Goal: Task Accomplishment & Management: Use online tool/utility

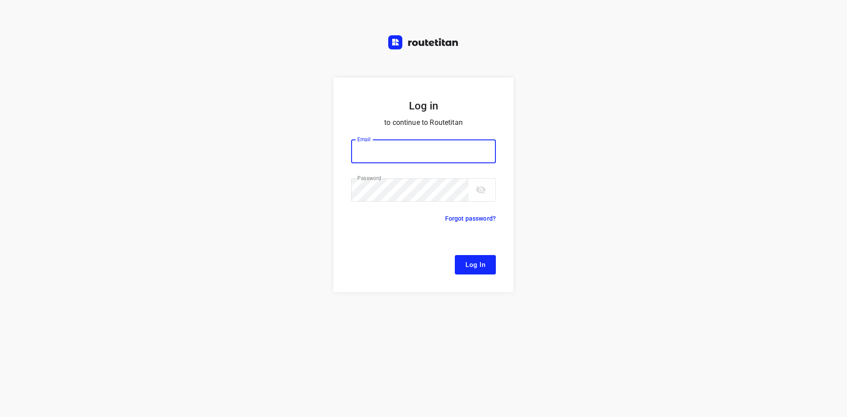
type input "[EMAIL_ADDRESS][DOMAIN_NAME]"
click at [480, 262] on span "Log In" at bounding box center [475, 264] width 20 height 11
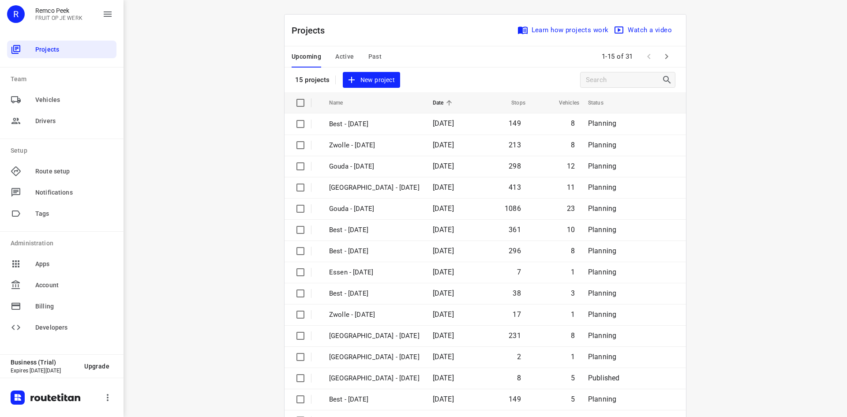
click at [463, 52] on div "Upcoming Active Past 1-15 of 31" at bounding box center [484, 56] width 401 height 21
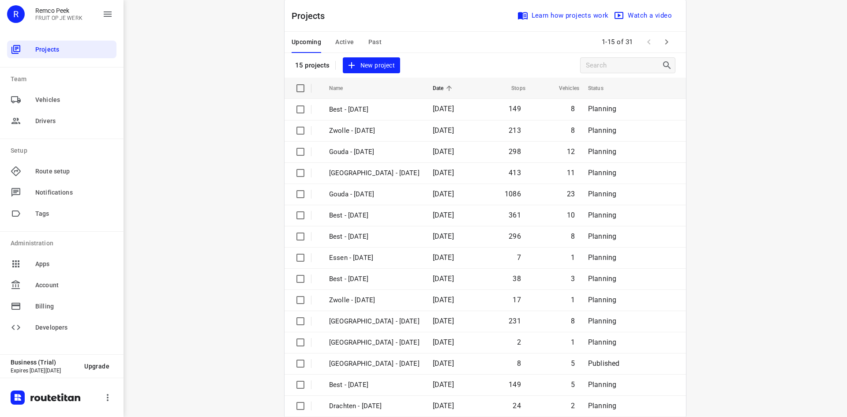
scroll to position [29, 0]
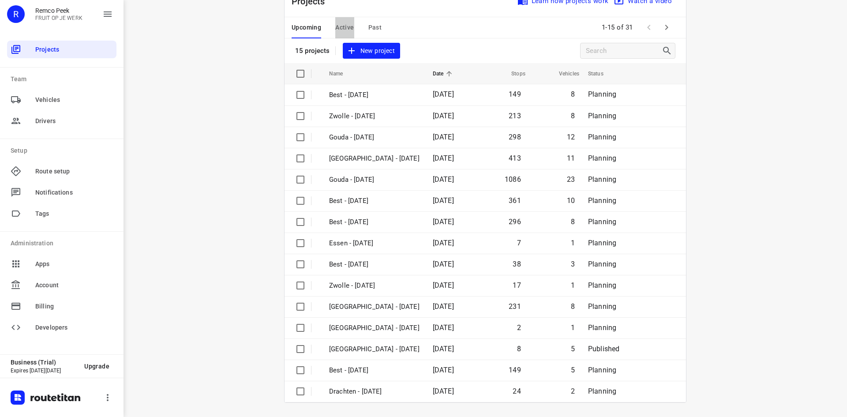
click at [345, 25] on span "Active" at bounding box center [344, 27] width 19 height 11
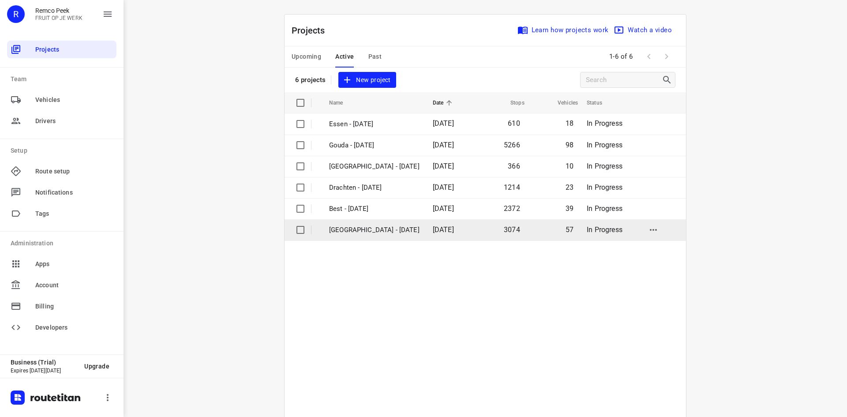
click at [383, 232] on p "[GEOGRAPHIC_DATA] - [DATE]" at bounding box center [374, 230] width 90 height 10
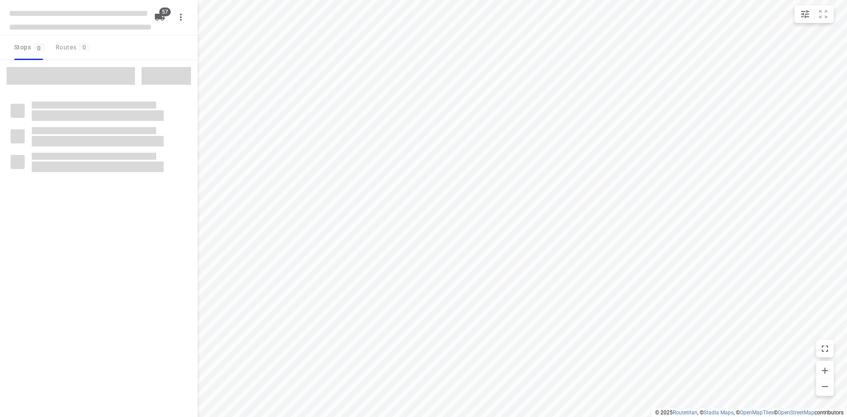
checkbox input "true"
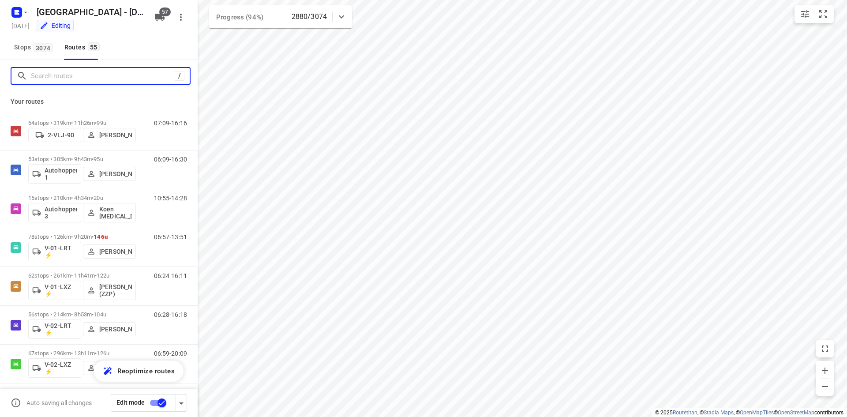
click at [79, 79] on input "Search routes" at bounding box center [103, 76] width 144 height 14
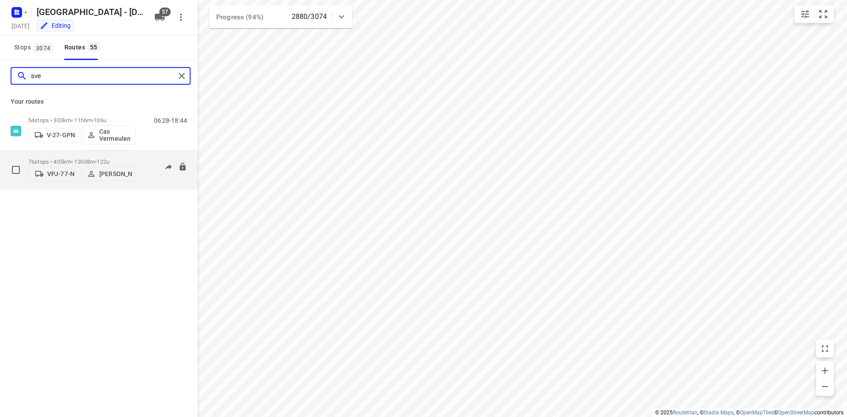
type input "sve"
click at [148, 176] on div "05:22-18:00" at bounding box center [165, 171] width 44 height 27
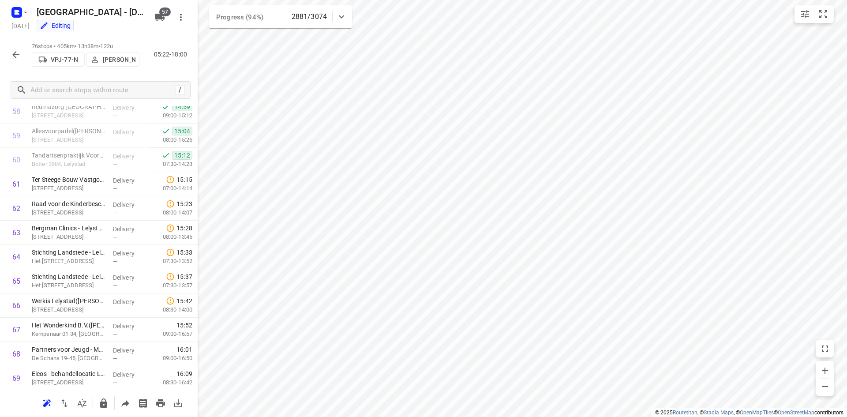
scroll to position [1430, 0]
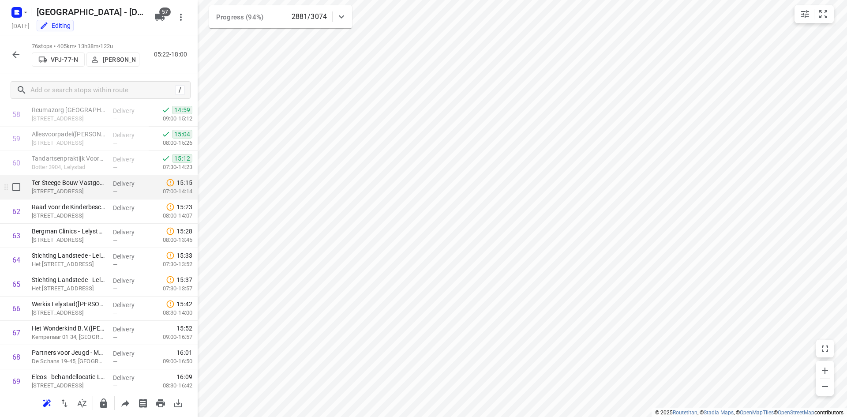
click at [88, 183] on p "Ter Steege Bouw Vastgoed Apeldoorn - Hanzepark [GEOGRAPHIC_DATA]([PERSON_NAME])" at bounding box center [69, 182] width 74 height 9
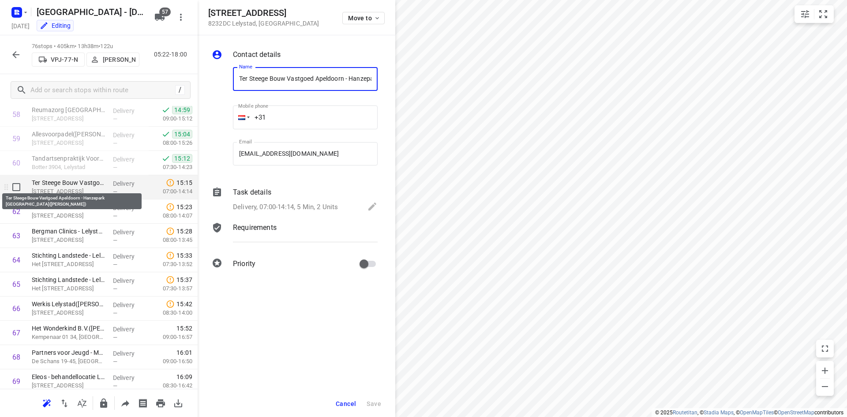
scroll to position [0, 81]
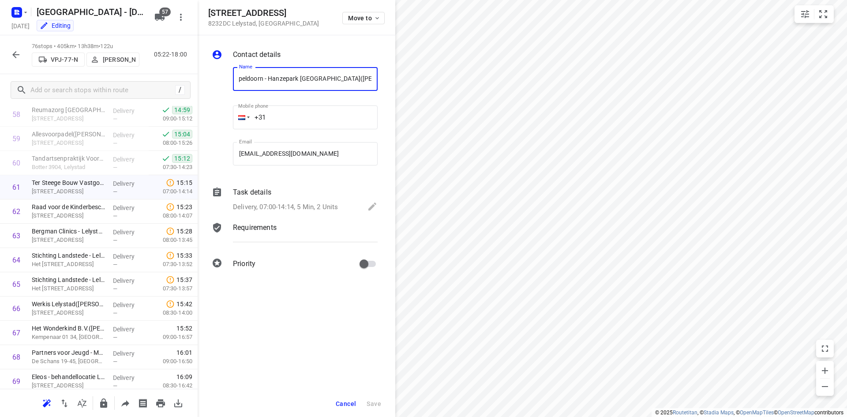
click at [281, 208] on p "Delivery, 07:00-14:14, 5 Min, 2 Units" at bounding box center [285, 207] width 105 height 10
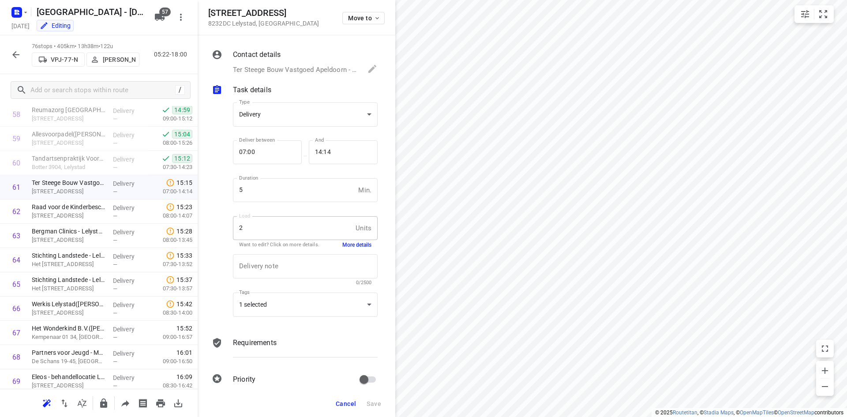
click at [271, 67] on p "Ter Steege Bouw Vastgoed Apeldoorn - Hanzepark Lelystad(Janneke Sneep), deliver…" at bounding box center [296, 70] width 126 height 10
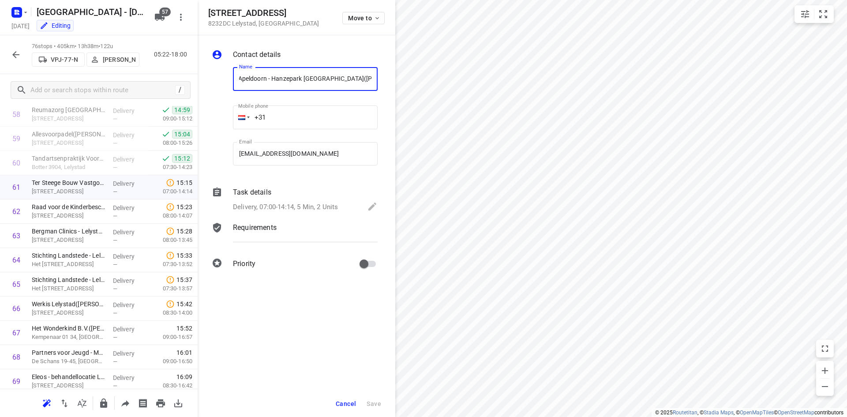
scroll to position [0, 81]
drag, startPoint x: 239, startPoint y: 77, endPoint x: 378, endPoint y: 82, distance: 139.0
click at [378, 82] on div "Name Ter Steege Bouw Vastgoed Apeldoorn - Hanzepark Lelystad(Janneke Sneep) Name" at bounding box center [305, 80] width 152 height 45
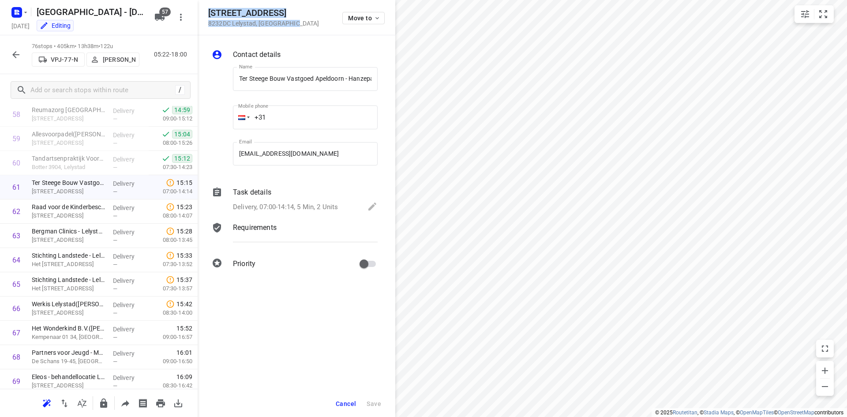
drag, startPoint x: 210, startPoint y: 12, endPoint x: 300, endPoint y: 25, distance: 90.4
click at [300, 25] on div "Koningsbergenstraat 201 8232DC Lelystad , Netherlands" at bounding box center [263, 17] width 111 height 19
copy div "Koningsbergenstraat 201 8232DC Lelystad , Netherlands"
drag, startPoint x: 309, startPoint y: 49, endPoint x: 309, endPoint y: 53, distance: 4.4
click at [309, 49] on div "Contact details" at bounding box center [305, 56] width 148 height 16
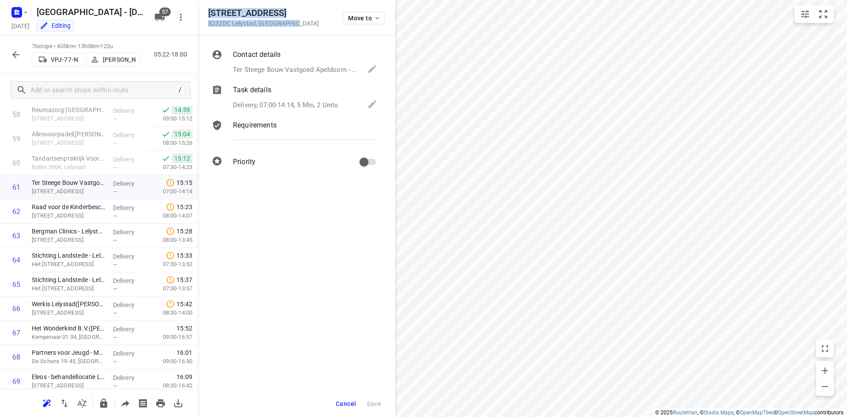
click at [255, 130] on p "Requirements" at bounding box center [255, 125] width 44 height 11
click at [263, 105] on p "Delivery, 07:00-14:14, 5 Min, 2 Units" at bounding box center [285, 105] width 105 height 10
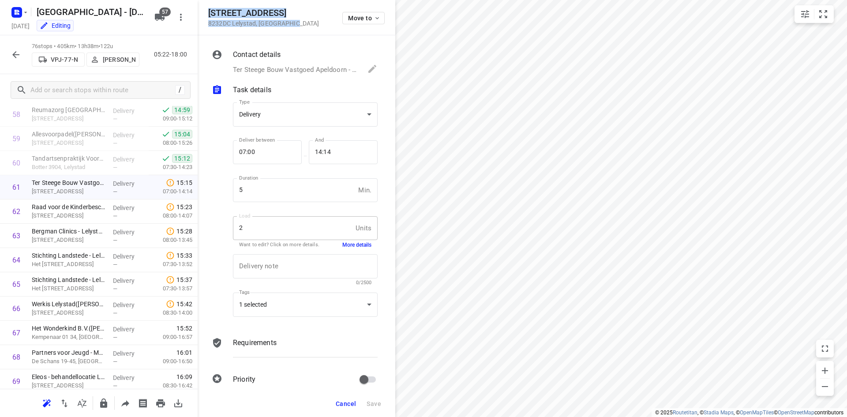
click at [355, 244] on button "More details" at bounding box center [356, 244] width 29 height 7
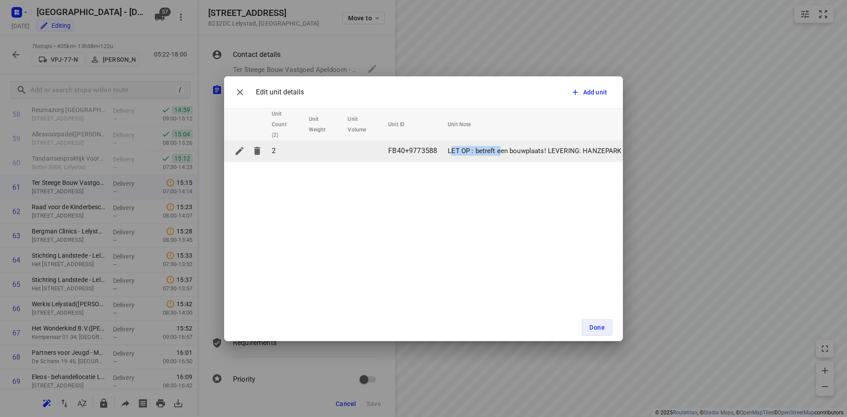
drag, startPoint x: 452, startPoint y: 161, endPoint x: 501, endPoint y: 161, distance: 48.5
click at [501, 161] on td "LET OP : betreft een bouwplaats! LEVERING: HANZEPARK LELYSTAD (waar nodig conta…" at bounding box center [689, 150] width 490 height 21
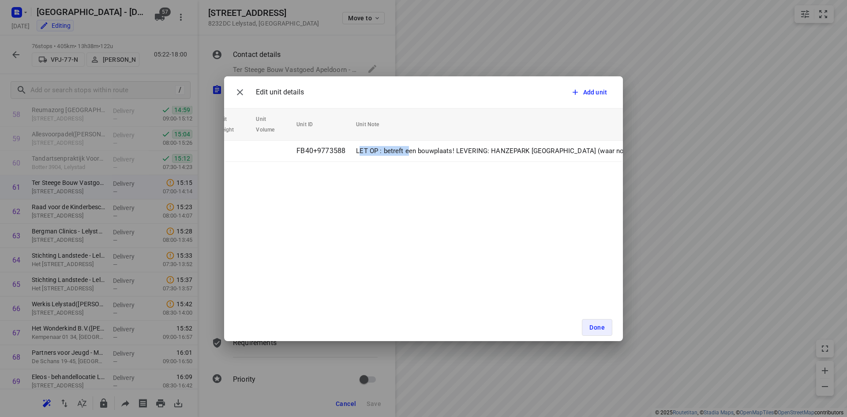
scroll to position [0, 127]
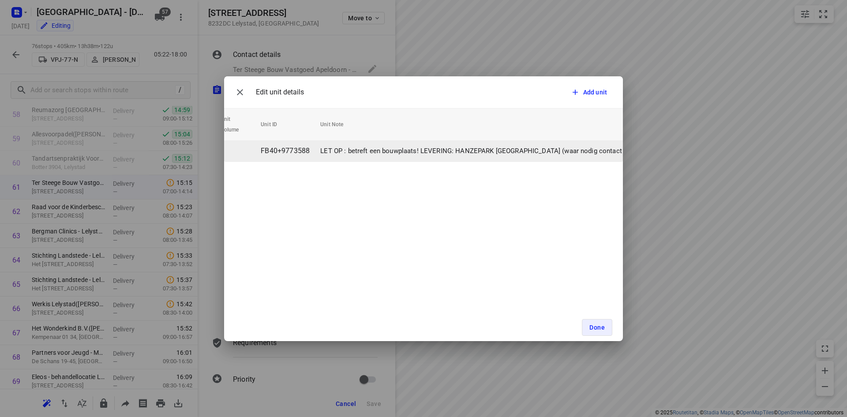
click at [517, 152] on p "LET OP : betreft een bouwplaats! LEVERING: HANZEPARK LELYSTAD (waar nodig conta…" at bounding box center [558, 151] width 476 height 10
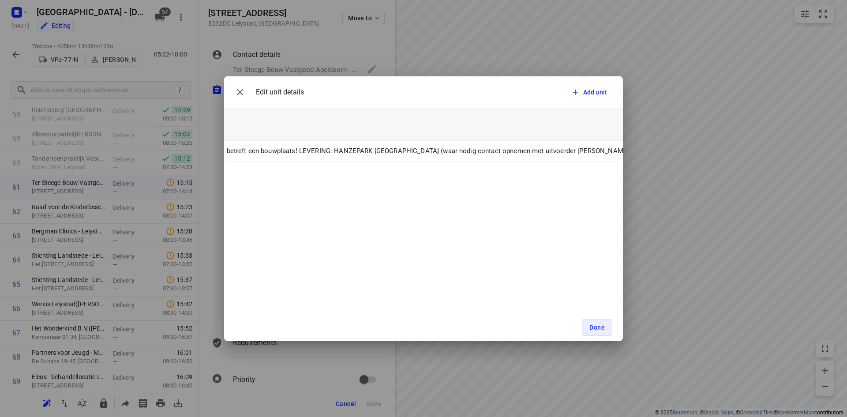
scroll to position [0, 255]
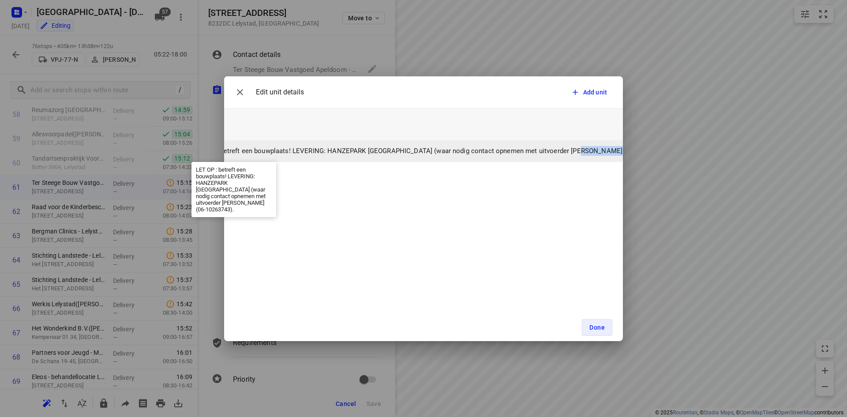
drag, startPoint x: 569, startPoint y: 153, endPoint x: 608, endPoint y: 152, distance: 38.8
click at [608, 152] on p "LET OP : betreft een bouwplaats! LEVERING: HANZEPARK LELYSTAD (waar nodig conta…" at bounding box center [430, 151] width 476 height 10
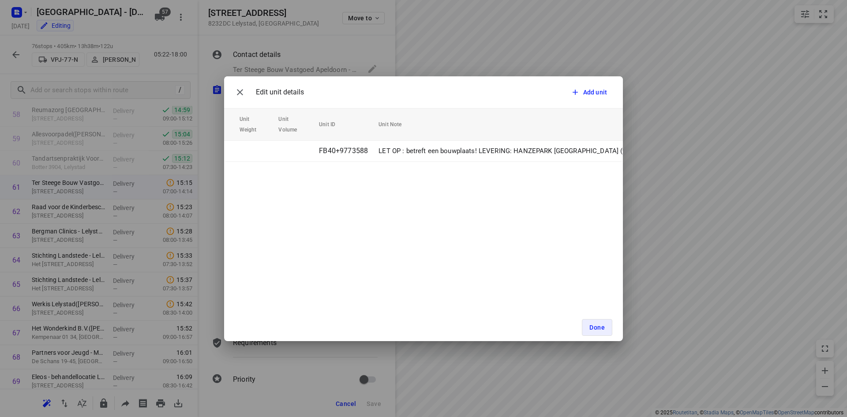
scroll to position [0, 0]
click at [242, 91] on icon "button" at bounding box center [240, 92] width 11 height 11
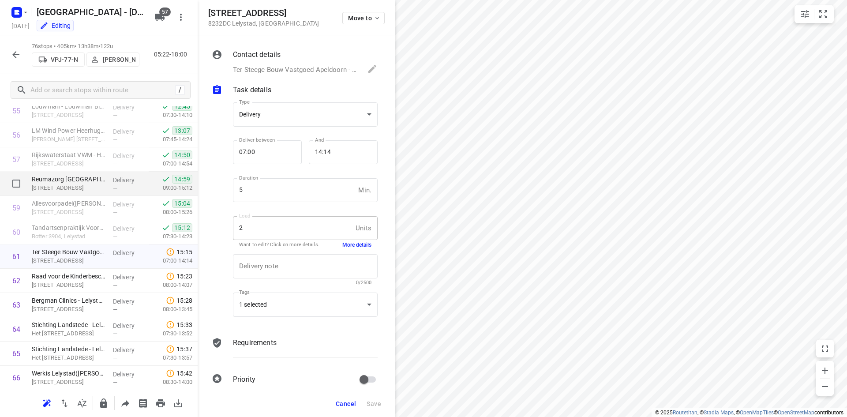
scroll to position [1321, 0]
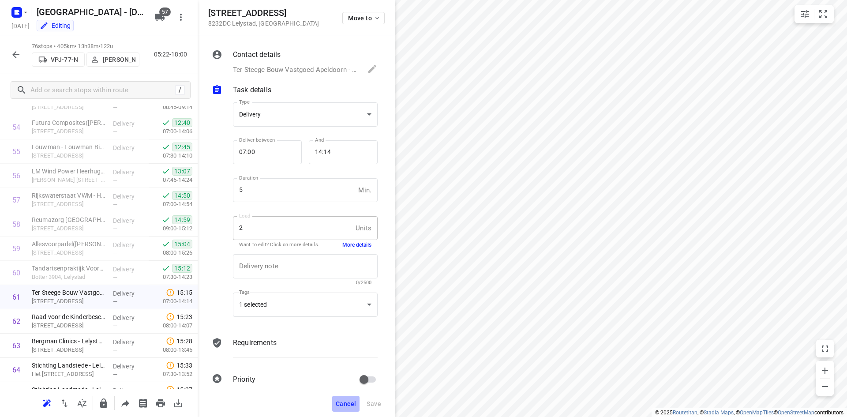
click at [345, 402] on span "Cancel" at bounding box center [346, 403] width 20 height 7
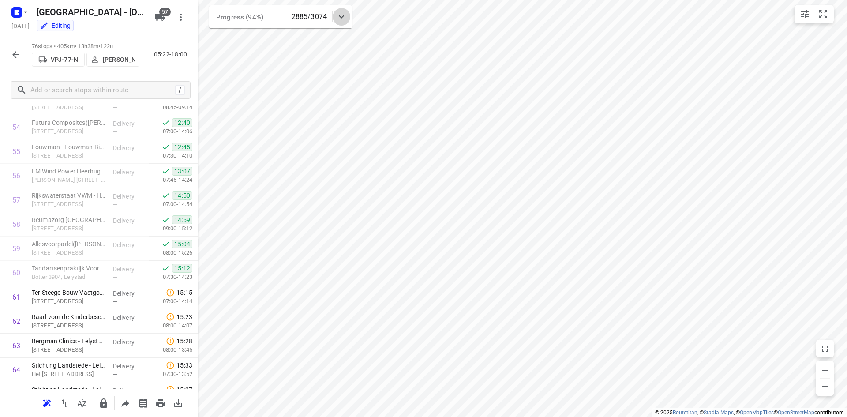
click at [341, 15] on icon at bounding box center [341, 16] width 11 height 11
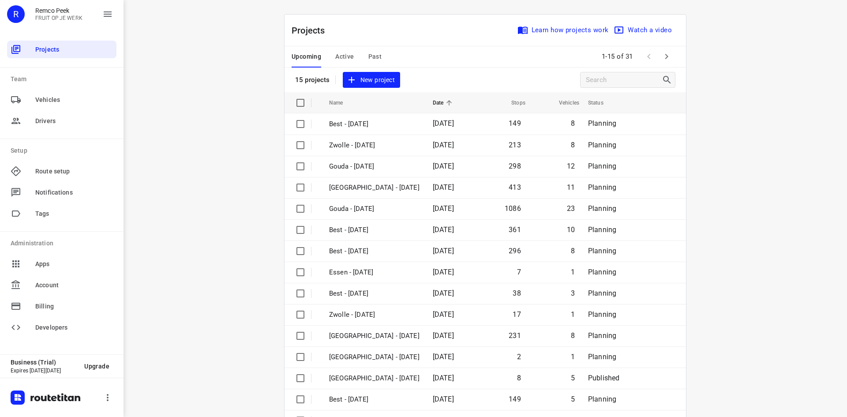
click at [383, 41] on div "Projects Learn how projects work Watch a video" at bounding box center [484, 31] width 401 height 32
click at [341, 50] on button "Active" at bounding box center [344, 56] width 19 height 21
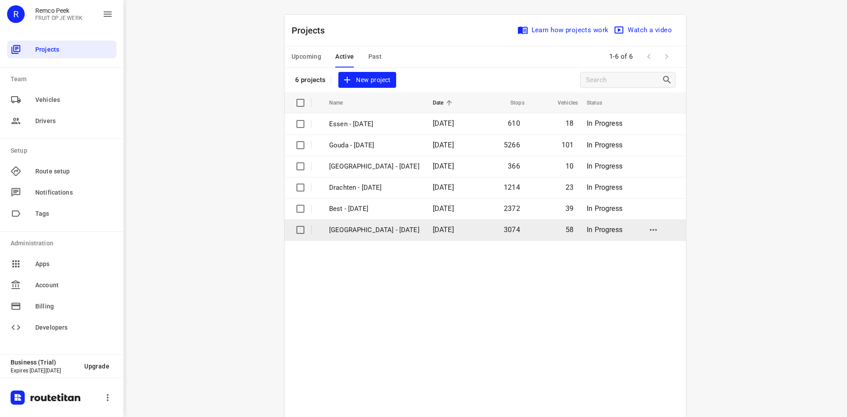
click at [378, 229] on p "[GEOGRAPHIC_DATA] - [DATE]" at bounding box center [374, 230] width 90 height 10
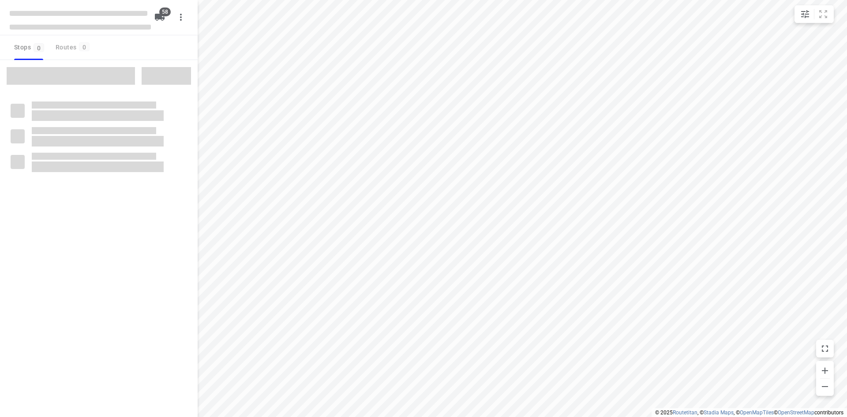
checkbox input "true"
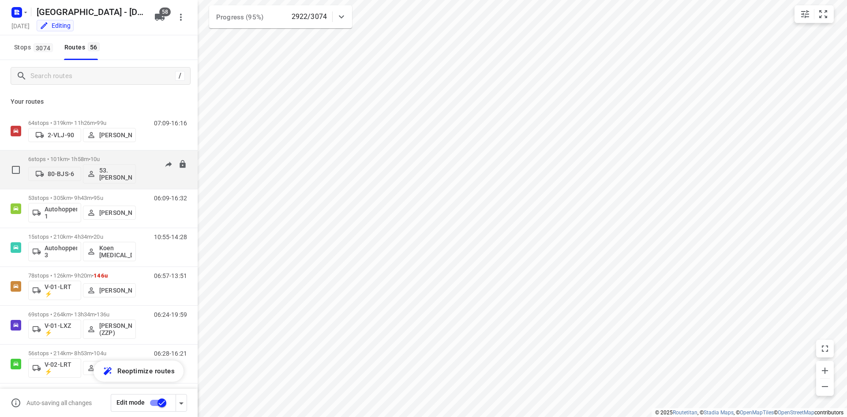
click at [146, 181] on div "08:00-09:58" at bounding box center [165, 172] width 44 height 32
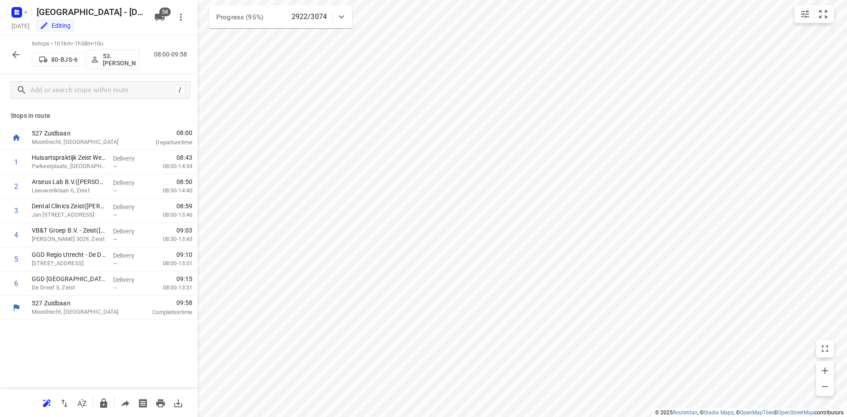
click at [17, 50] on icon "button" at bounding box center [16, 54] width 11 height 11
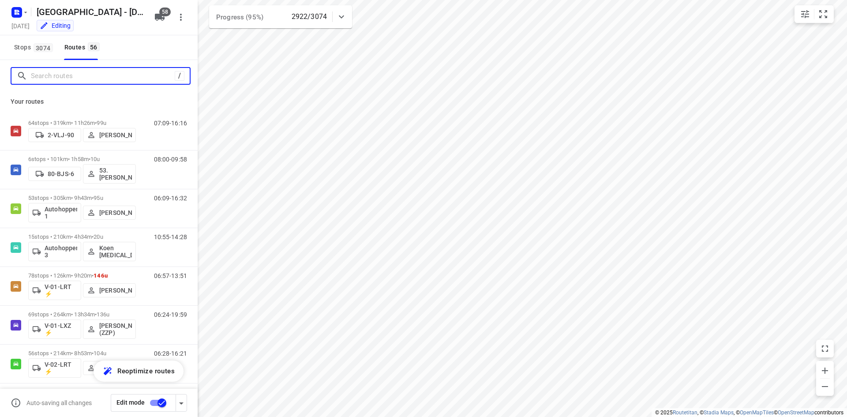
click at [60, 76] on input "Search routes" at bounding box center [103, 76] width 144 height 14
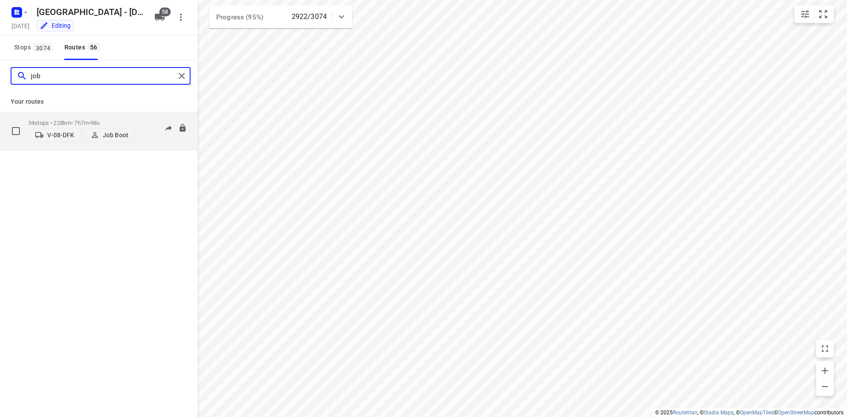
type input "job"
click at [150, 140] on div "10:56-18:04" at bounding box center [165, 133] width 44 height 27
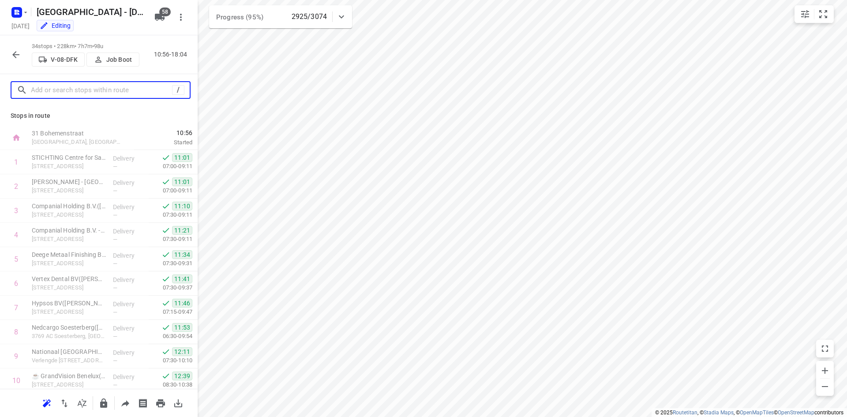
click at [127, 86] on input "text" at bounding box center [101, 90] width 141 height 14
click at [15, 52] on icon "button" at bounding box center [16, 54] width 11 height 11
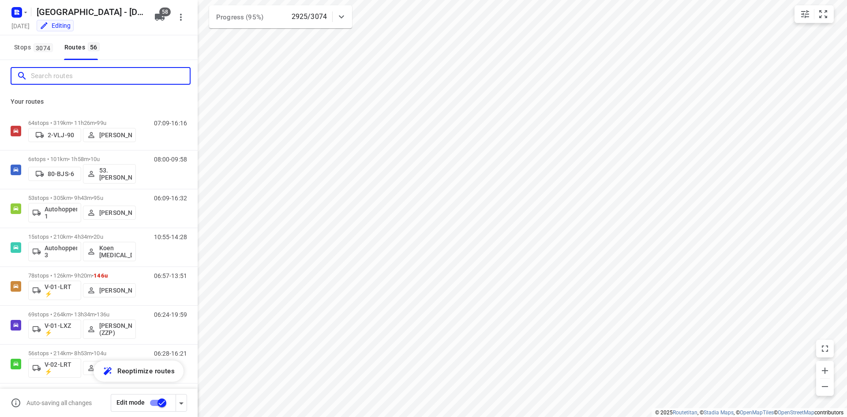
click at [125, 82] on input "Search routes" at bounding box center [110, 76] width 159 height 14
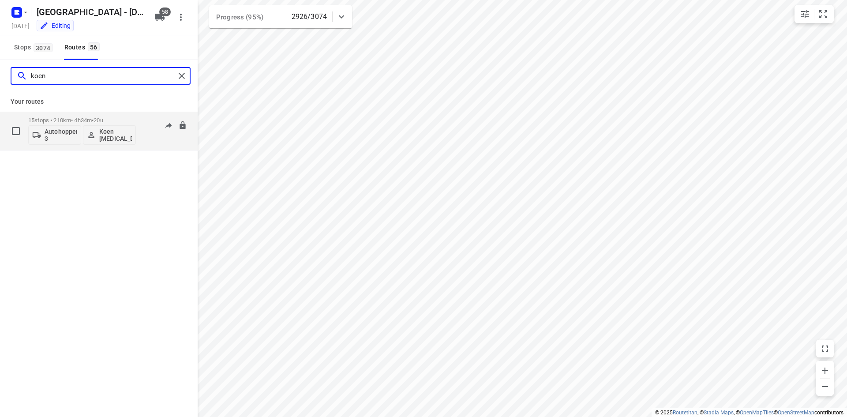
type input "koen"
click at [139, 139] on div "15 stops • 210km • 4h34m • 20u Autohopper 3 Koen Logen 10:55-14:28" at bounding box center [112, 130] width 169 height 37
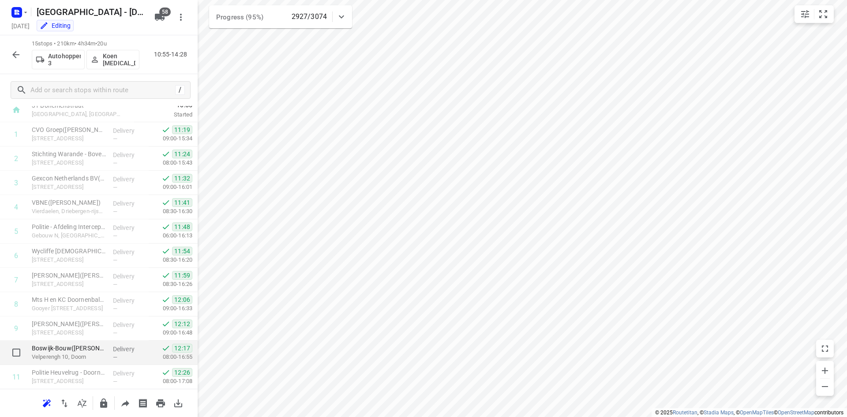
scroll to position [17, 0]
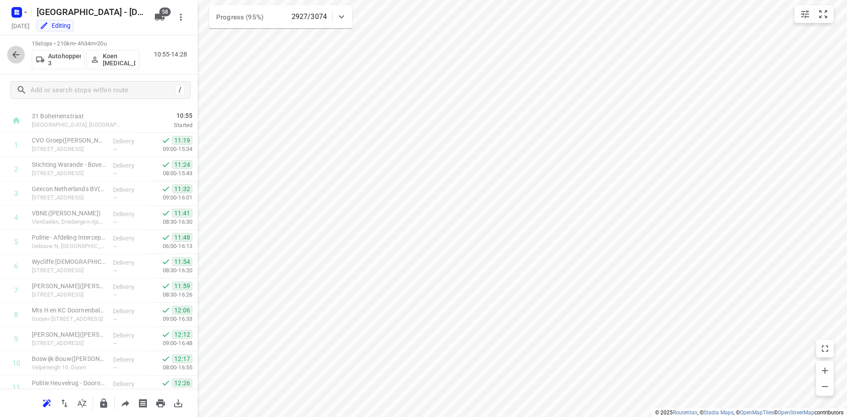
click at [15, 56] on icon "button" at bounding box center [16, 54] width 11 height 11
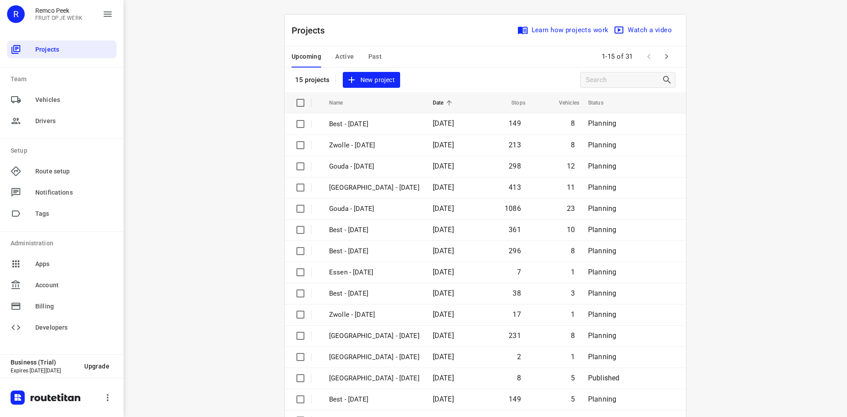
click at [342, 56] on span "Active" at bounding box center [344, 56] width 19 height 11
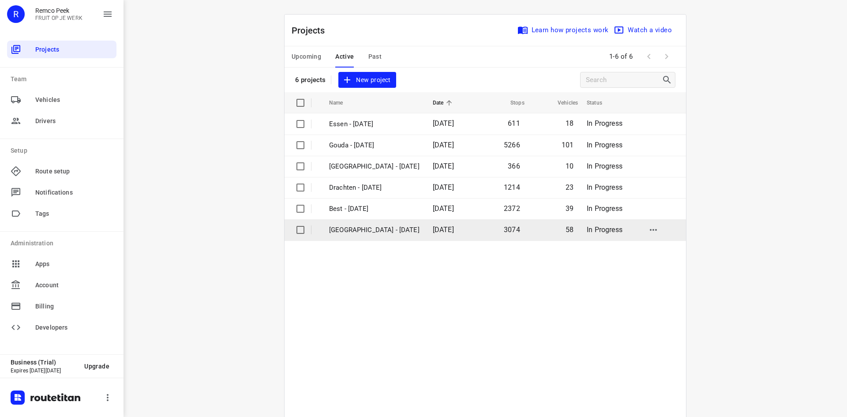
click at [378, 228] on p "[GEOGRAPHIC_DATA] - [DATE]" at bounding box center [374, 230] width 90 height 10
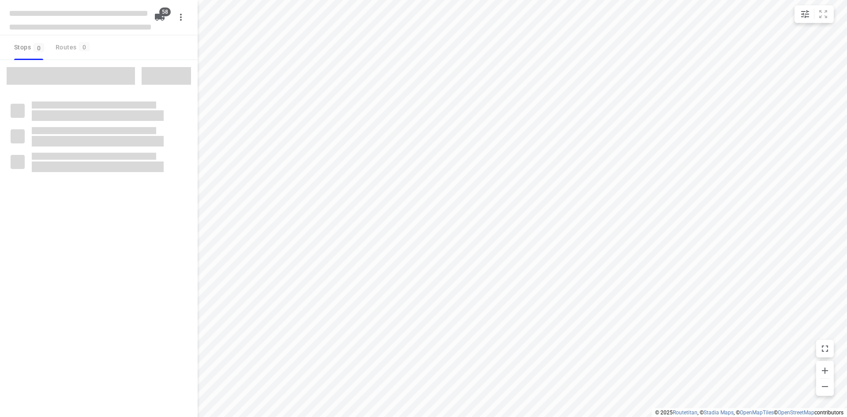
checkbox input "true"
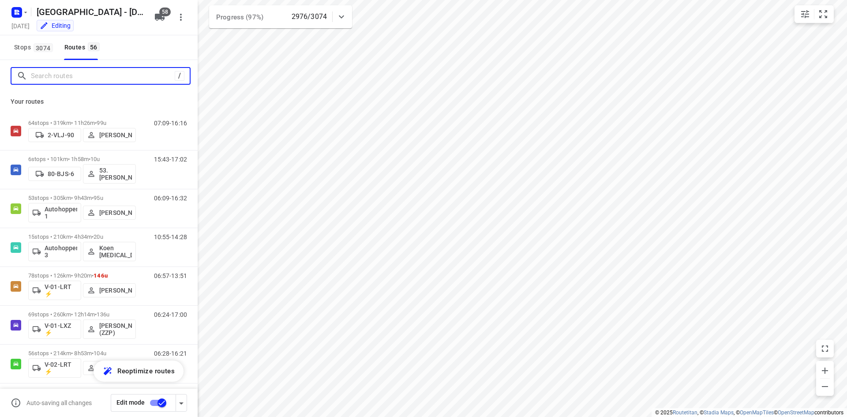
click at [106, 75] on input "Search routes" at bounding box center [103, 76] width 144 height 14
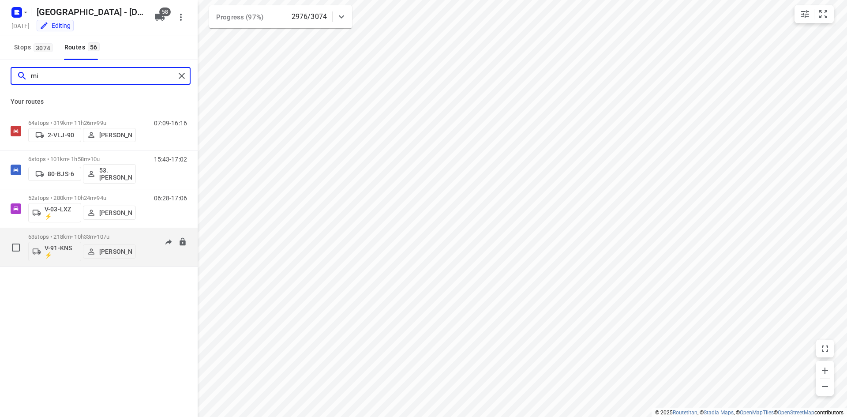
type input "mi"
click at [146, 252] on div "06:32-16:00" at bounding box center [165, 249] width 44 height 32
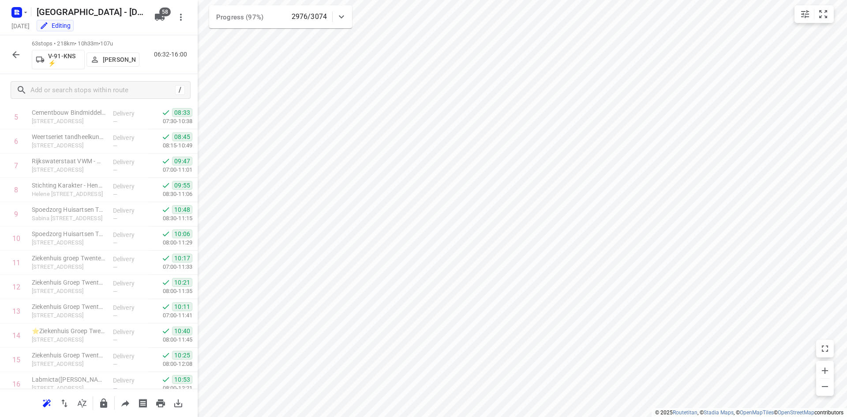
scroll to position [116, 0]
click at [17, 57] on icon "button" at bounding box center [16, 54] width 11 height 11
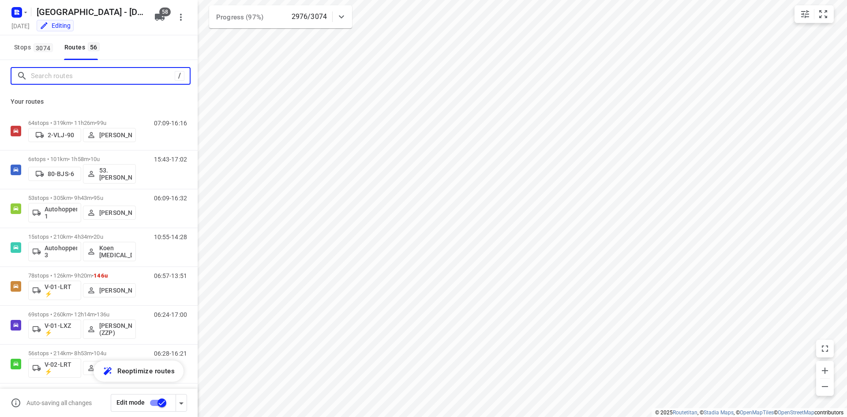
click at [49, 75] on input "Search routes" at bounding box center [103, 76] width 144 height 14
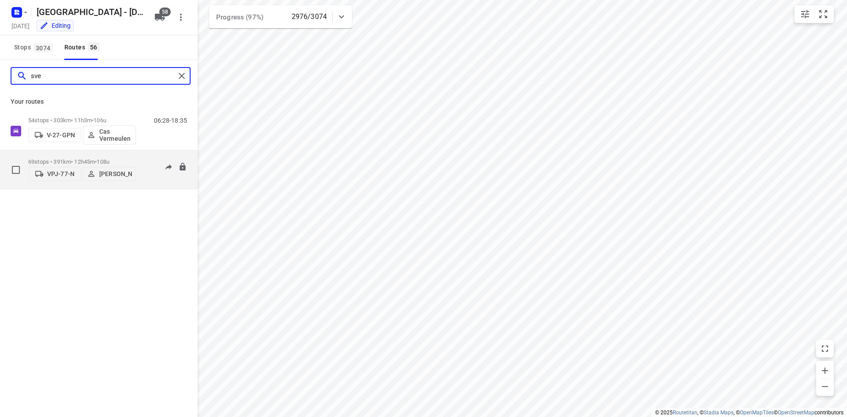
type input "sve"
click at [146, 176] on div "05:22-17:22" at bounding box center [165, 171] width 44 height 27
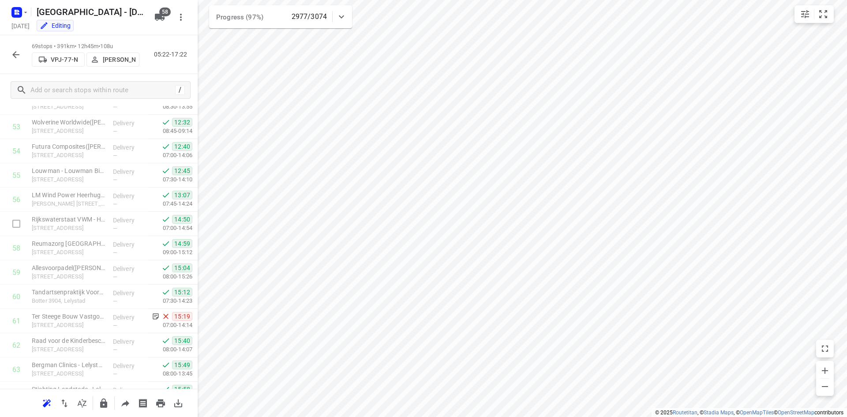
scroll to position [1107, 0]
click at [14, 52] on icon "button" at bounding box center [16, 54] width 11 height 11
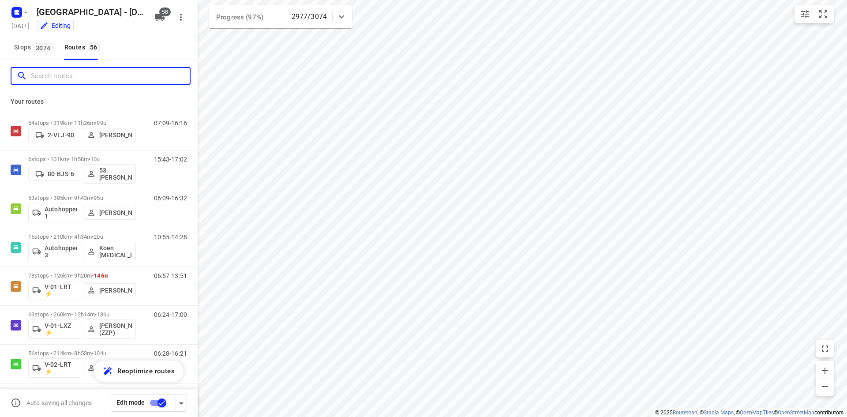
click at [110, 79] on input "Search routes" at bounding box center [110, 76] width 159 height 14
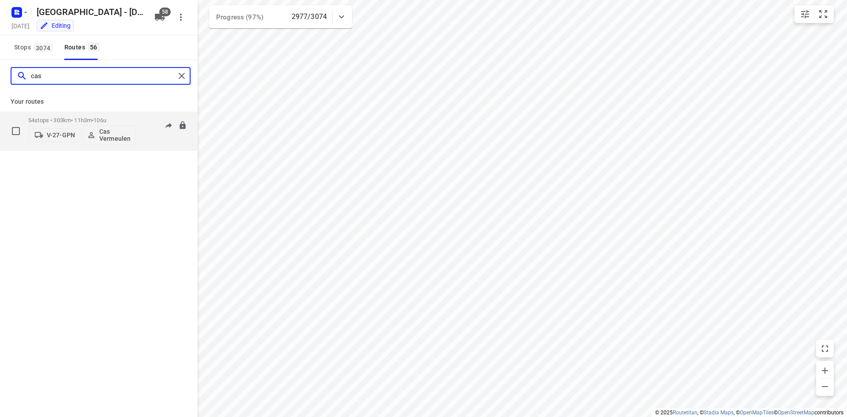
type input "cas"
click at [148, 135] on div "06:28-18:35" at bounding box center [165, 133] width 44 height 32
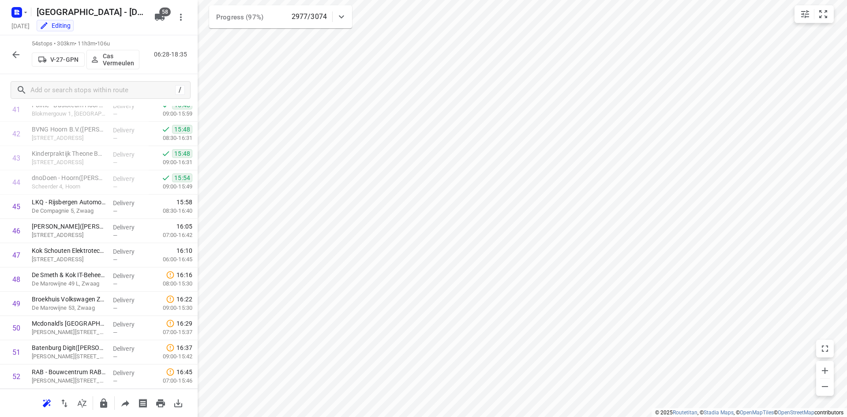
scroll to position [1096, 0]
click at [17, 48] on button "button" at bounding box center [16, 55] width 18 height 18
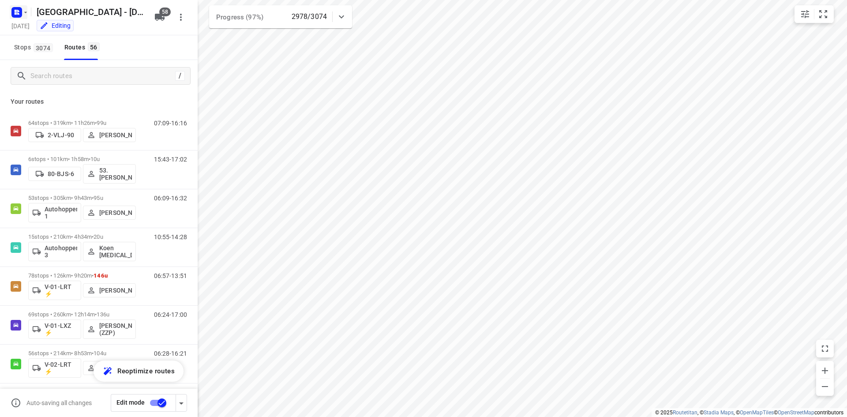
click at [19, 11] on rect "button" at bounding box center [16, 12] width 11 height 11
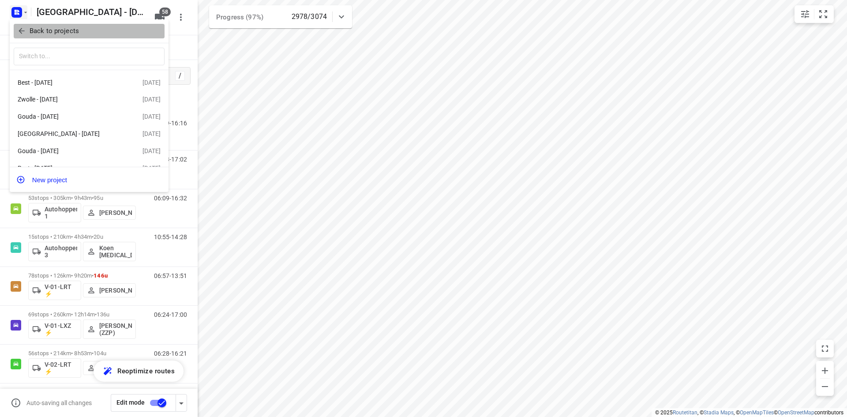
click at [22, 26] on icon "button" at bounding box center [21, 30] width 9 height 9
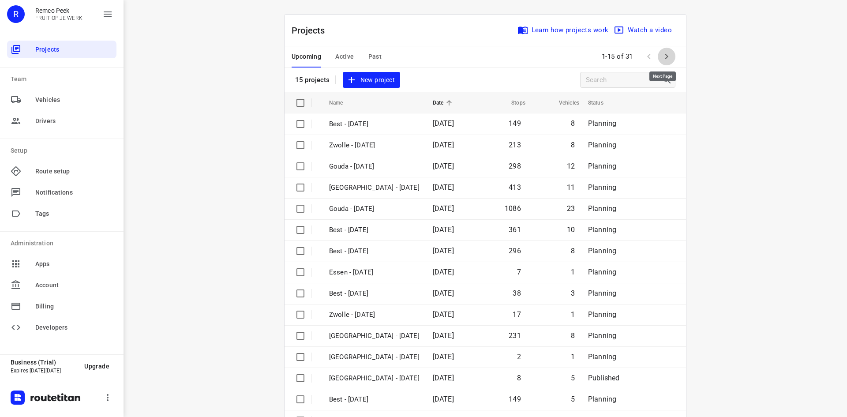
click at [662, 60] on icon "button" at bounding box center [666, 56] width 11 height 11
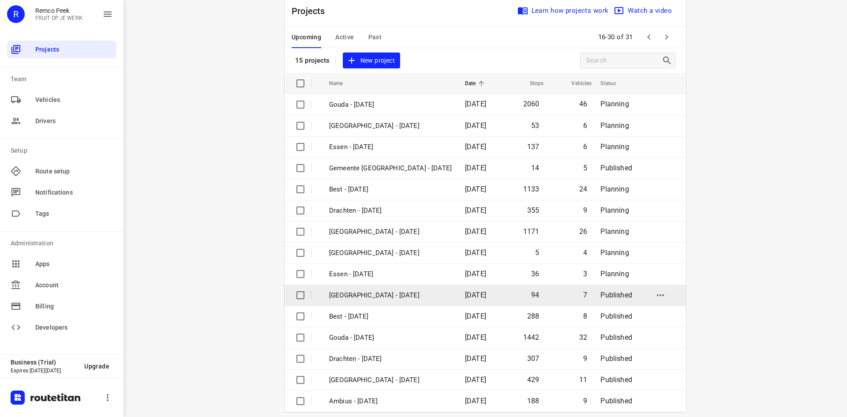
scroll to position [29, 0]
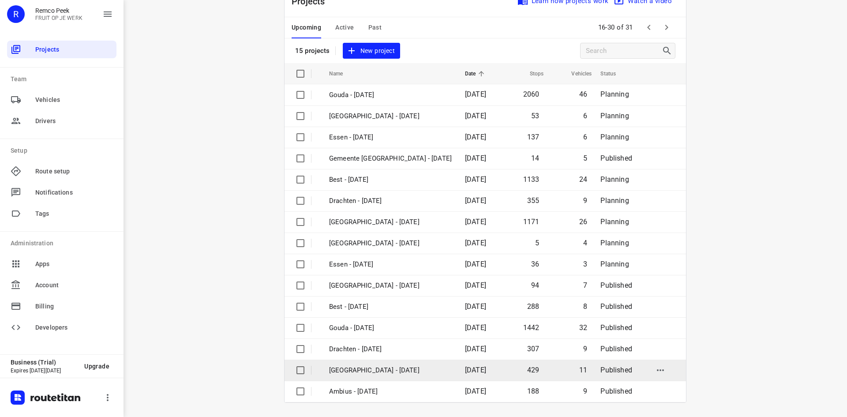
click at [400, 366] on p "[GEOGRAPHIC_DATA] - [DATE]" at bounding box center [390, 370] width 123 height 10
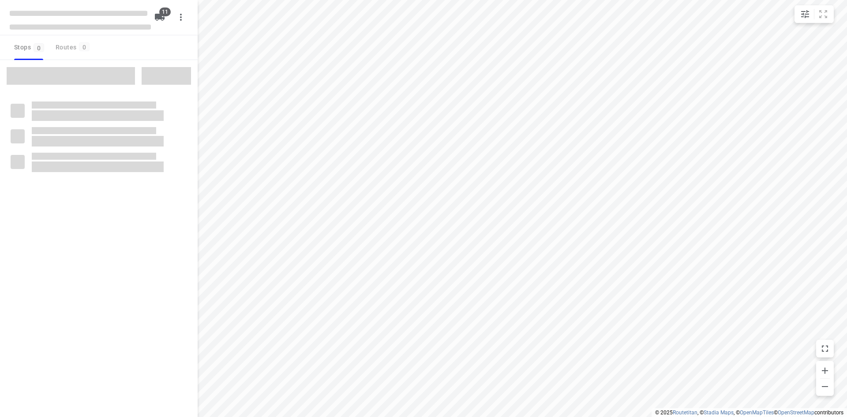
checkbox input "true"
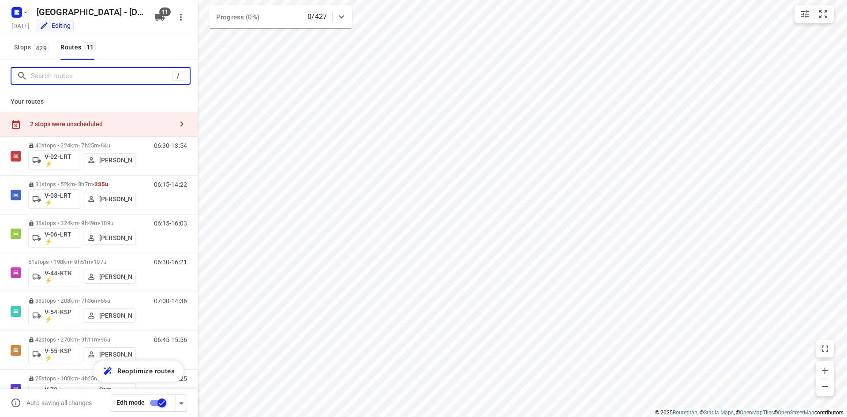
click at [115, 72] on input "Search routes" at bounding box center [101, 76] width 141 height 14
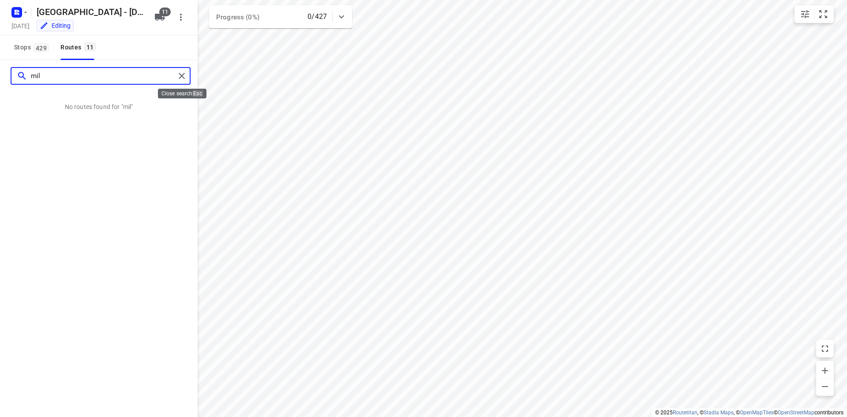
type input "mil"
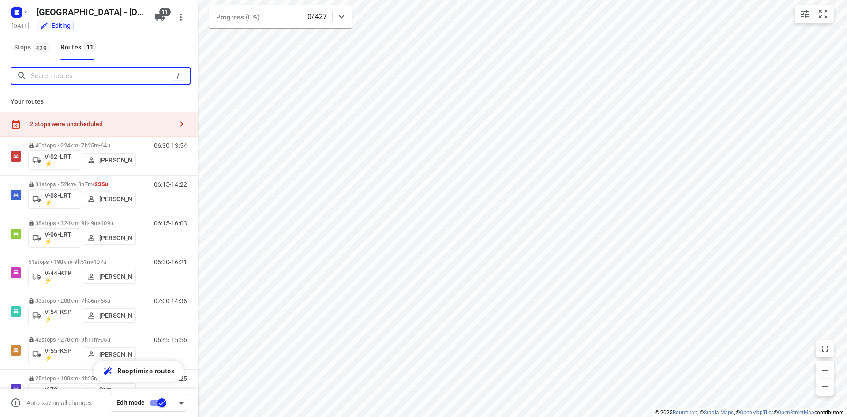
click at [81, 79] on input "Search routes" at bounding box center [101, 76] width 141 height 14
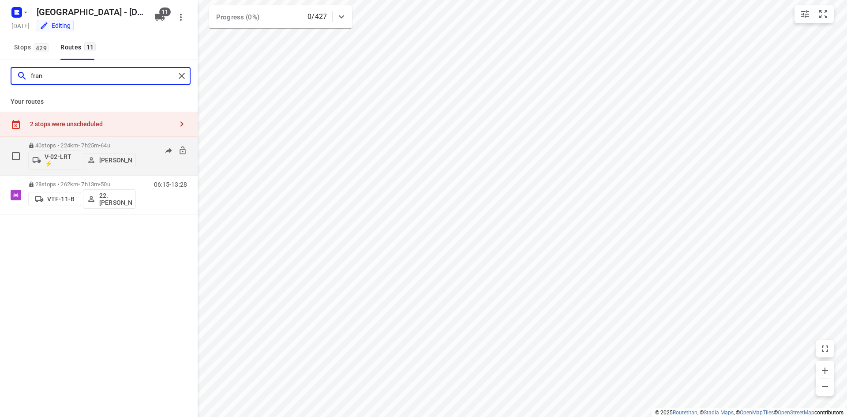
type input "fran"
click at [143, 163] on div "06:30-13:54" at bounding box center [165, 158] width 44 height 32
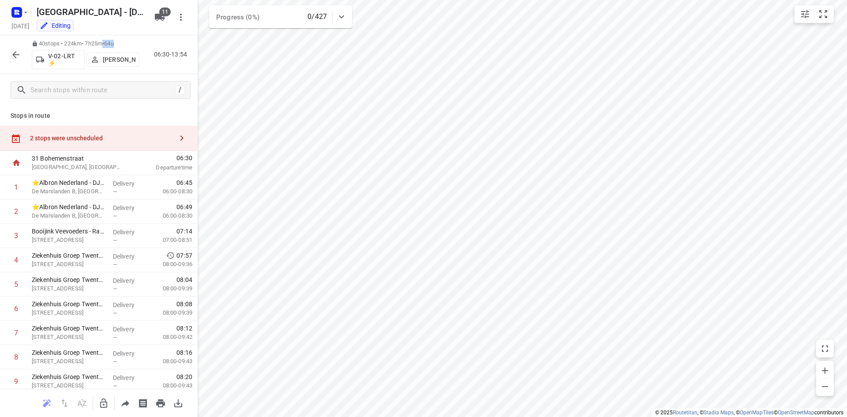
drag, startPoint x: 121, startPoint y: 43, endPoint x: 108, endPoint y: 39, distance: 13.4
click at [108, 39] on div "40 stops • 224km • 7h25m • 64u V-02-LRT ⚡ [PERSON_NAME] 06:30-13:54" at bounding box center [99, 54] width 198 height 39
click at [109, 38] on div "40 stops • 224km • 7h25m • 64u V-02-LRT ⚡ [PERSON_NAME] 06:30-13:54" at bounding box center [99, 54] width 198 height 39
click at [126, 57] on p "[PERSON_NAME]" at bounding box center [119, 59] width 33 height 7
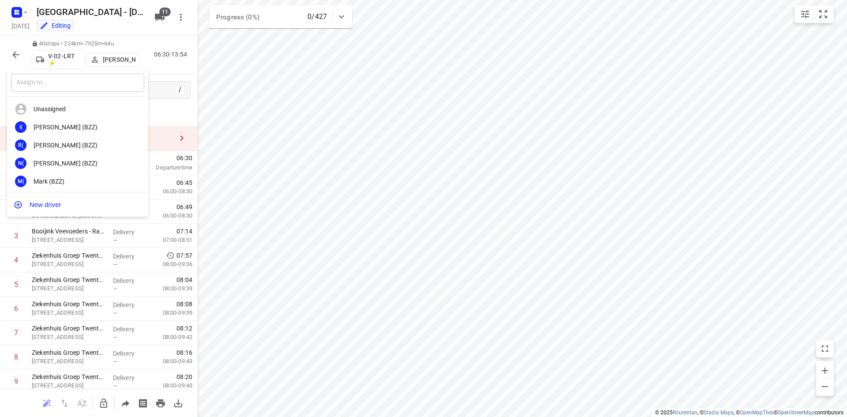
click at [96, 83] on input "text" at bounding box center [77, 83] width 133 height 18
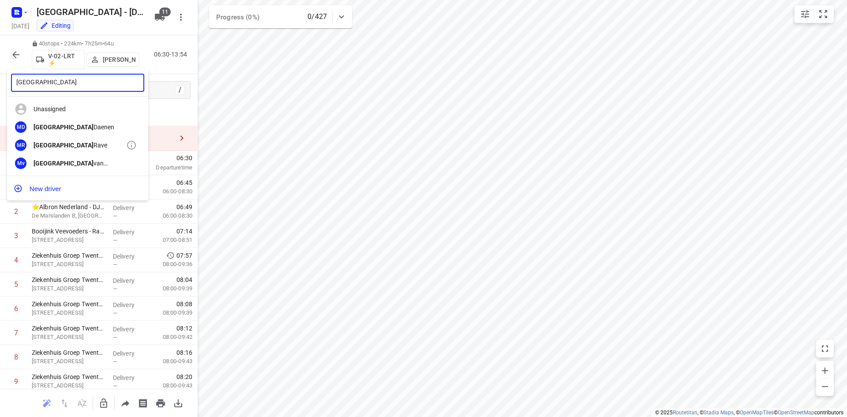
type input "[GEOGRAPHIC_DATA]"
click at [45, 145] on b "[GEOGRAPHIC_DATA]" at bounding box center [64, 145] width 60 height 7
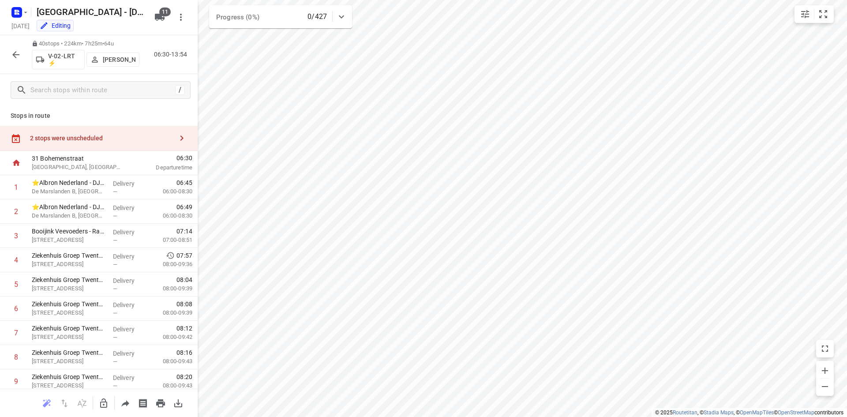
click at [98, 108] on div "Stops in route 2 stops were unscheduled 31 Bohemenstraat [GEOGRAPHIC_DATA], [GE…" at bounding box center [99, 247] width 198 height 283
click at [12, 56] on icon "button" at bounding box center [16, 54] width 11 height 11
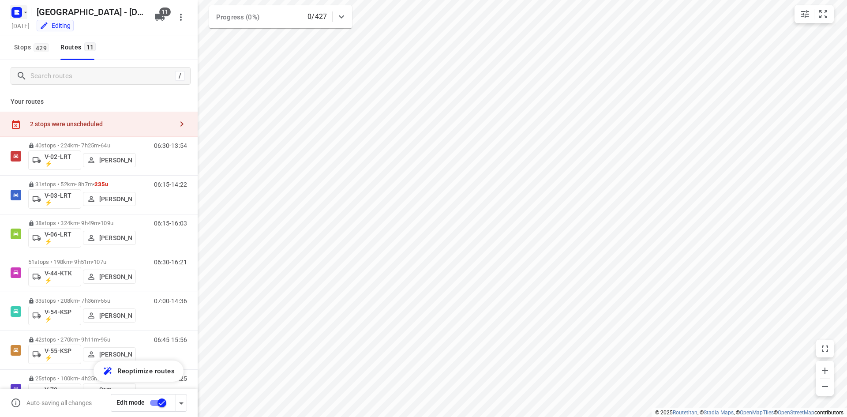
click at [15, 15] on rect "button" at bounding box center [16, 12] width 11 height 11
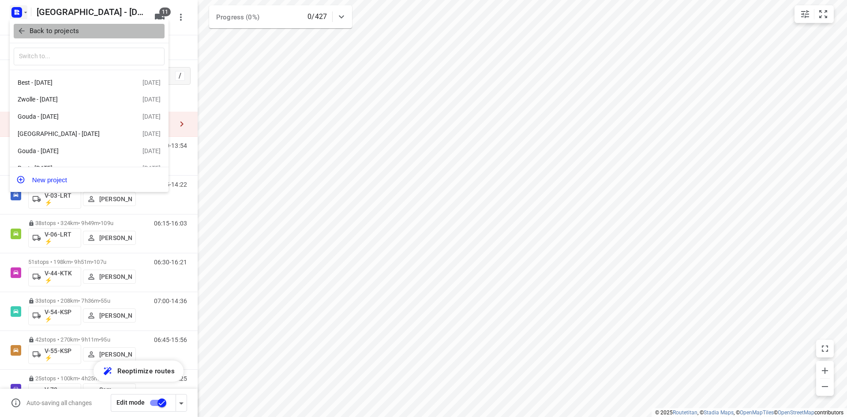
click at [20, 32] on icon "button" at bounding box center [21, 30] width 9 height 9
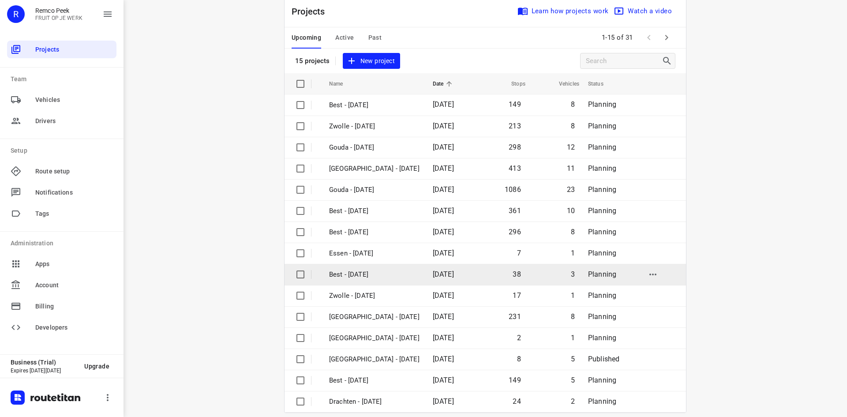
scroll to position [29, 0]
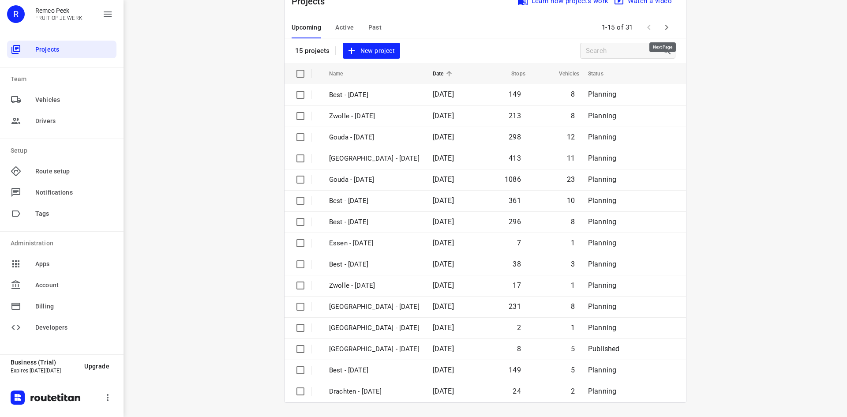
click at [667, 30] on icon "button" at bounding box center [666, 27] width 11 height 11
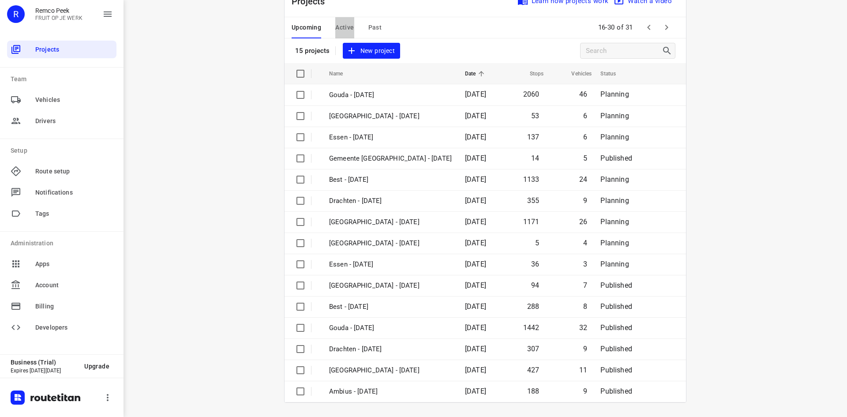
click at [340, 25] on span "Active" at bounding box center [344, 27] width 19 height 11
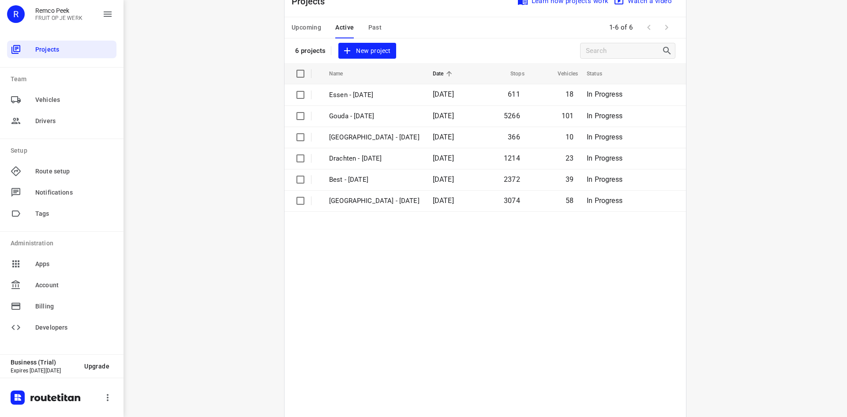
scroll to position [0, 0]
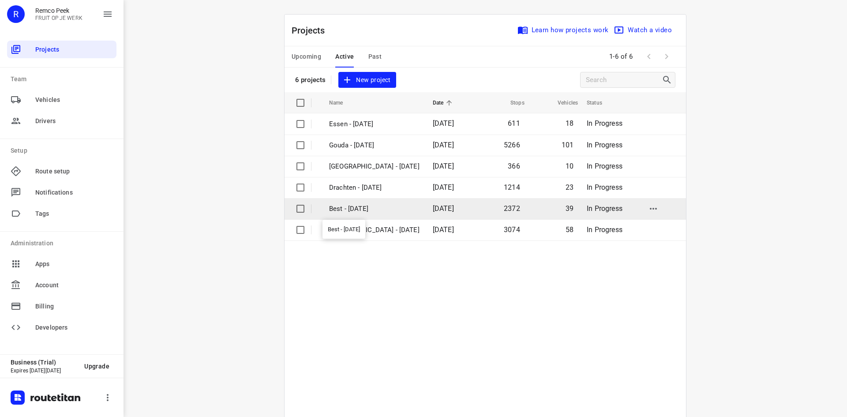
click at [370, 207] on p "Best - [DATE]" at bounding box center [374, 209] width 90 height 10
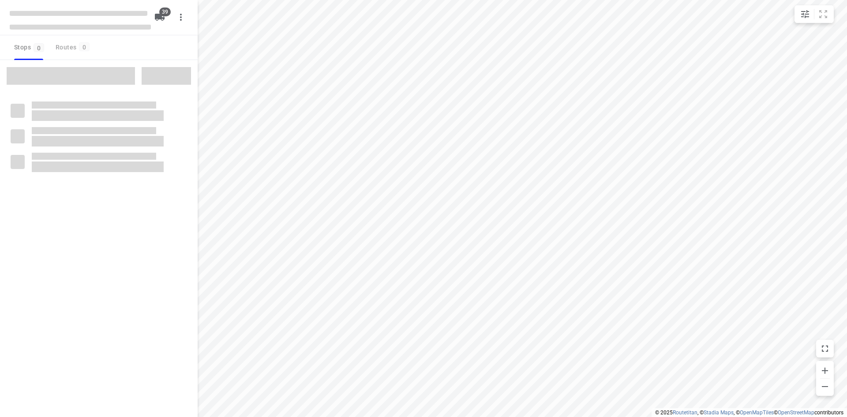
checkbox input "true"
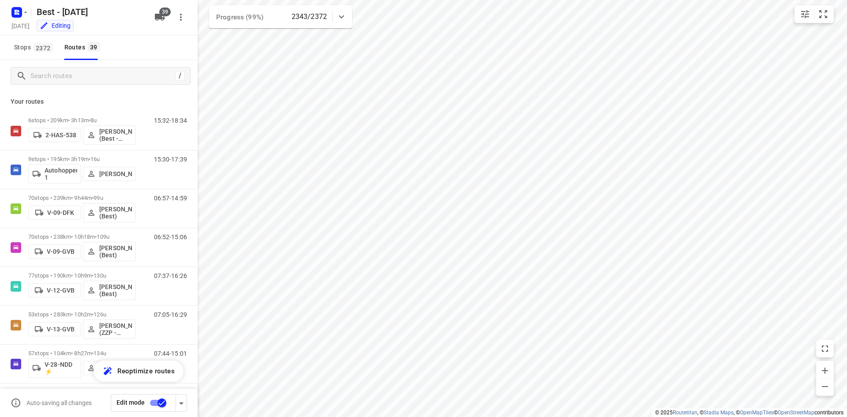
click at [341, 15] on icon at bounding box center [341, 16] width 11 height 11
click at [341, 15] on div at bounding box center [342, 20] width 18 height 18
click at [15, 15] on rect "button" at bounding box center [16, 12] width 11 height 11
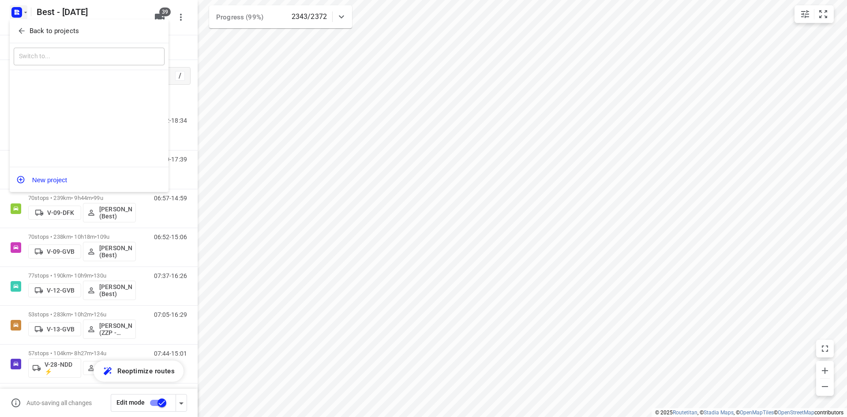
click at [16, 30] on button "Back to projects" at bounding box center [89, 31] width 151 height 15
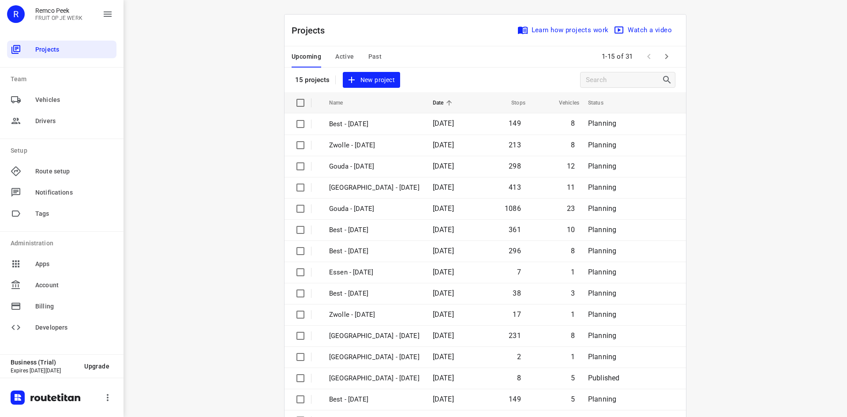
click at [342, 54] on span "Active" at bounding box center [344, 56] width 19 height 11
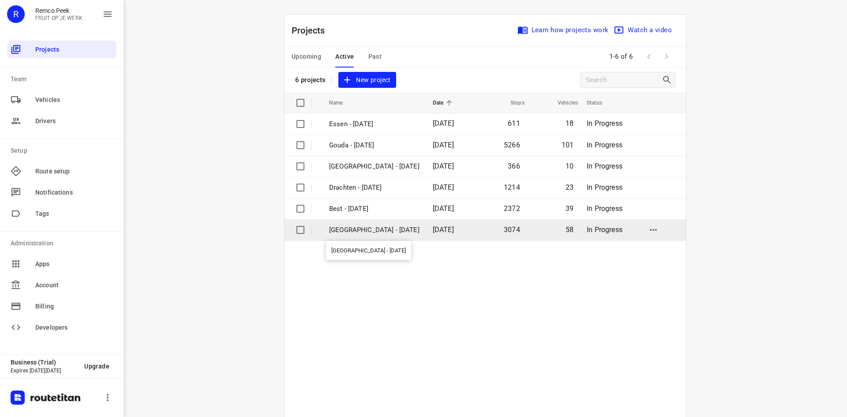
click at [380, 226] on p "[GEOGRAPHIC_DATA] - [DATE]" at bounding box center [374, 230] width 90 height 10
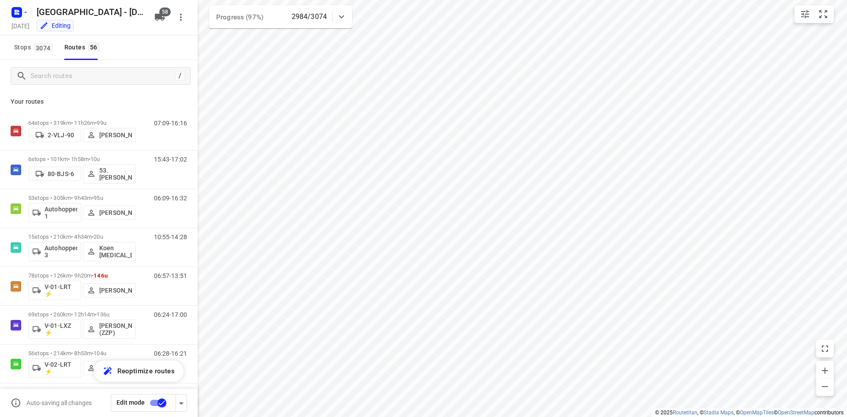
checkbox input "true"
click at [110, 72] on input "Search routes" at bounding box center [110, 76] width 159 height 14
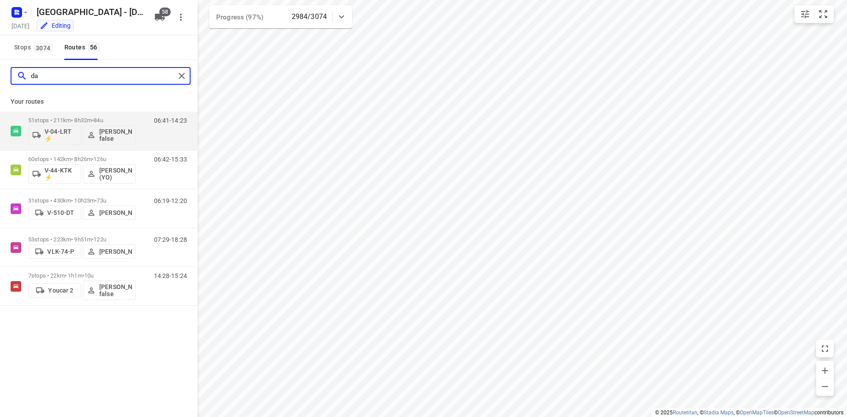
type input "da"
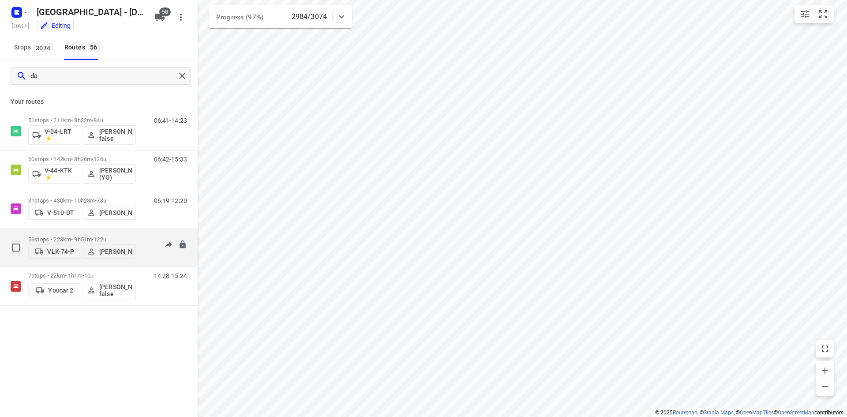
click at [149, 252] on div "07:29-18:28" at bounding box center [165, 249] width 44 height 27
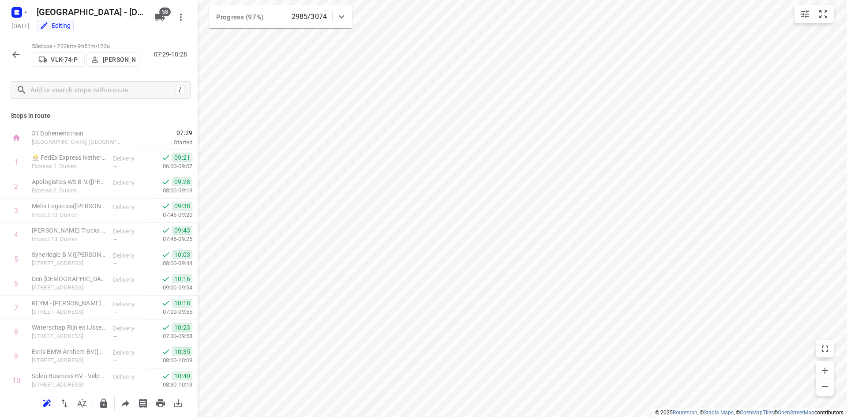
click at [160, 71] on div "53 stops • 223km • 9h51m • 122u VLK-74-P [PERSON_NAME] 07:29-18:28" at bounding box center [99, 54] width 198 height 39
